Goal: Task Accomplishment & Management: Use online tool/utility

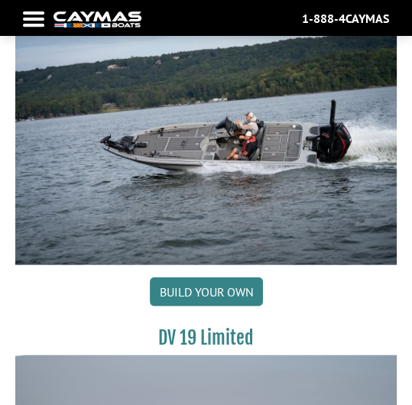
scroll to position [7496, 0]
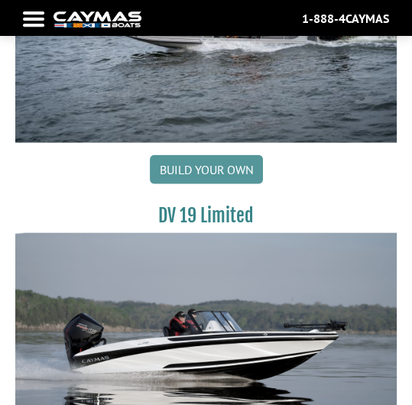
click at [193, 155] on link "Build your own" at bounding box center [206, 169] width 113 height 29
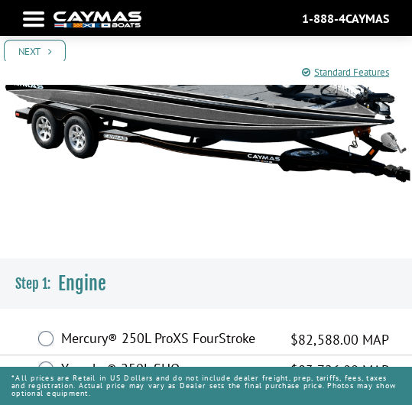
scroll to position [250, 0]
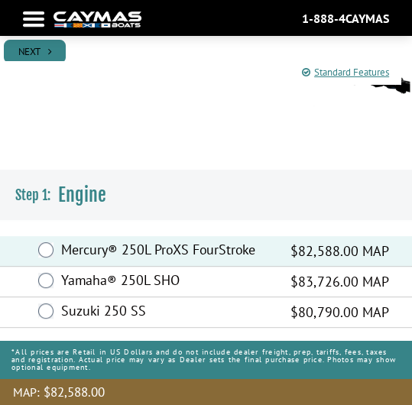
click at [46, 49] on link "Next" at bounding box center [35, 52] width 62 height 24
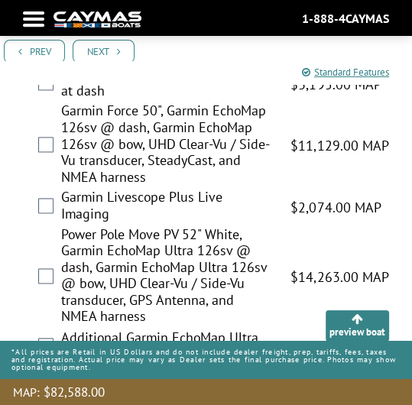
scroll to position [1091, 0]
